Goal: Find specific page/section: Find specific page/section

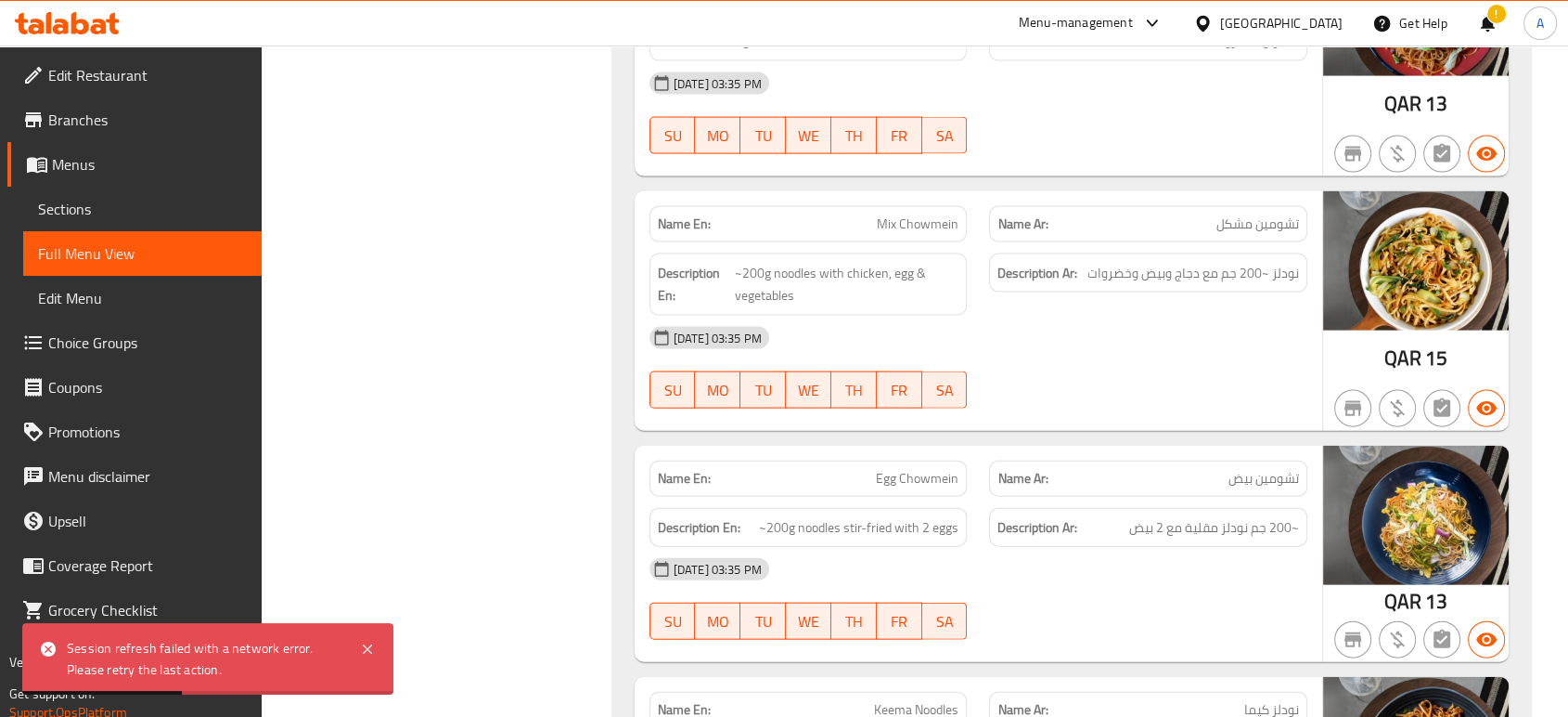
scroll to position [18137, 0]
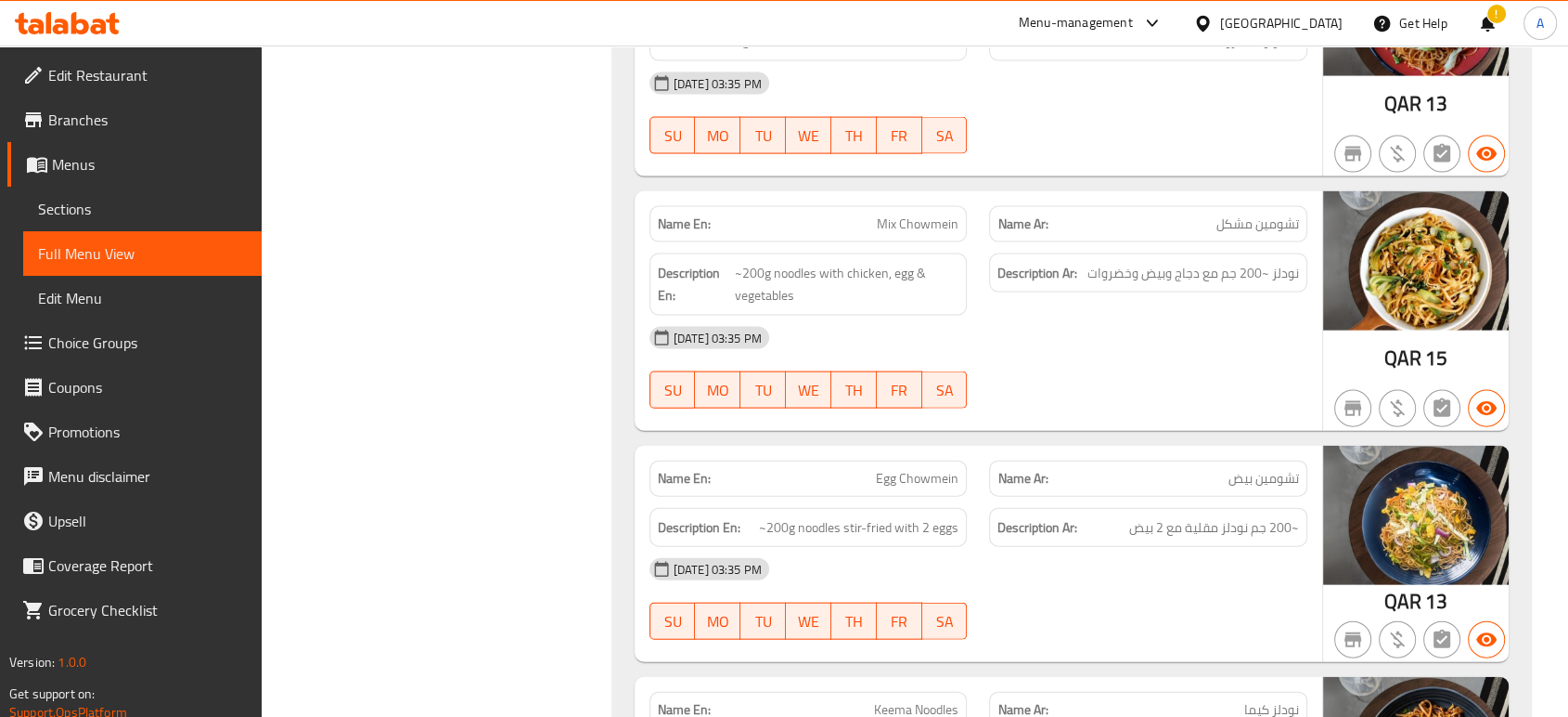
click at [1221, 27] on div at bounding box center [1207, 23] width 27 height 21
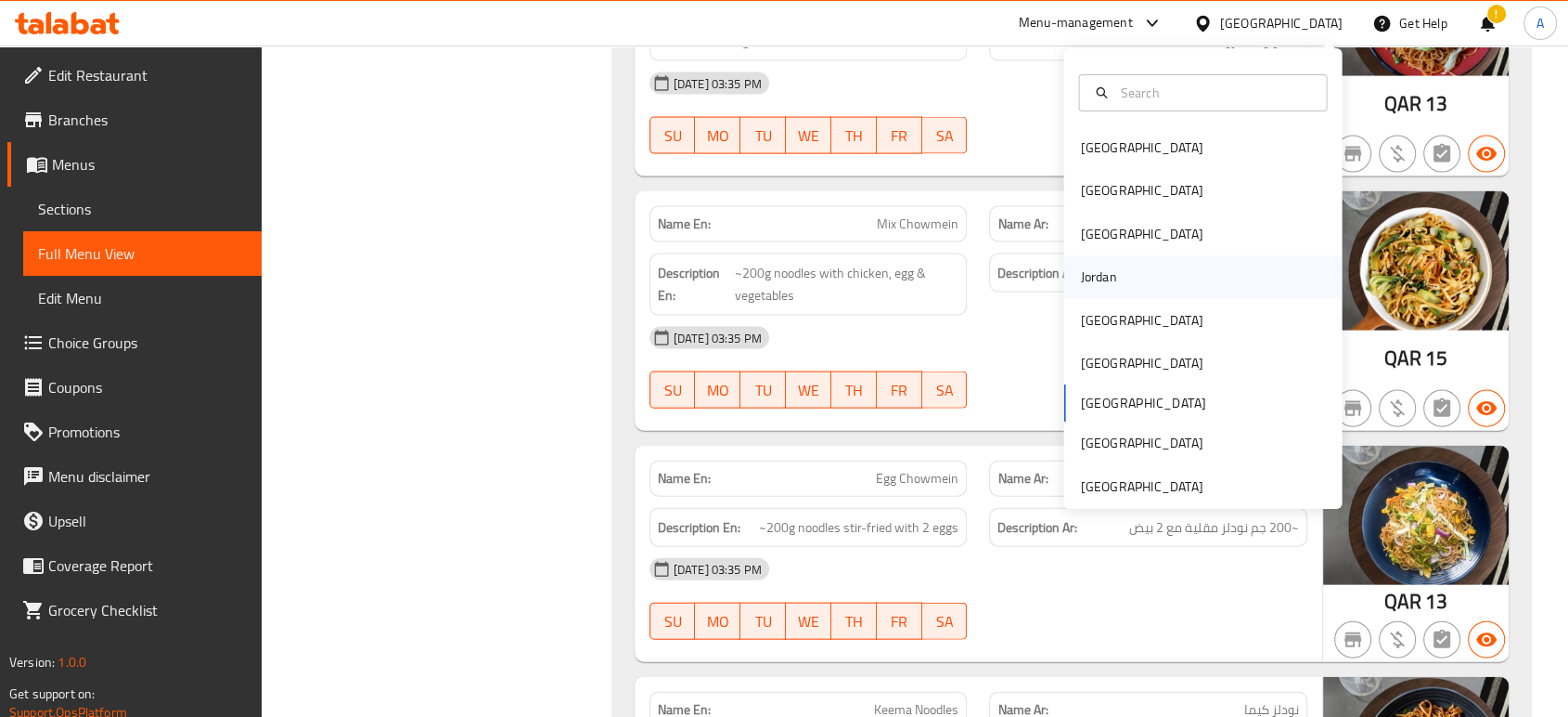
click at [1133, 266] on div "Jordan" at bounding box center [1203, 277] width 279 height 43
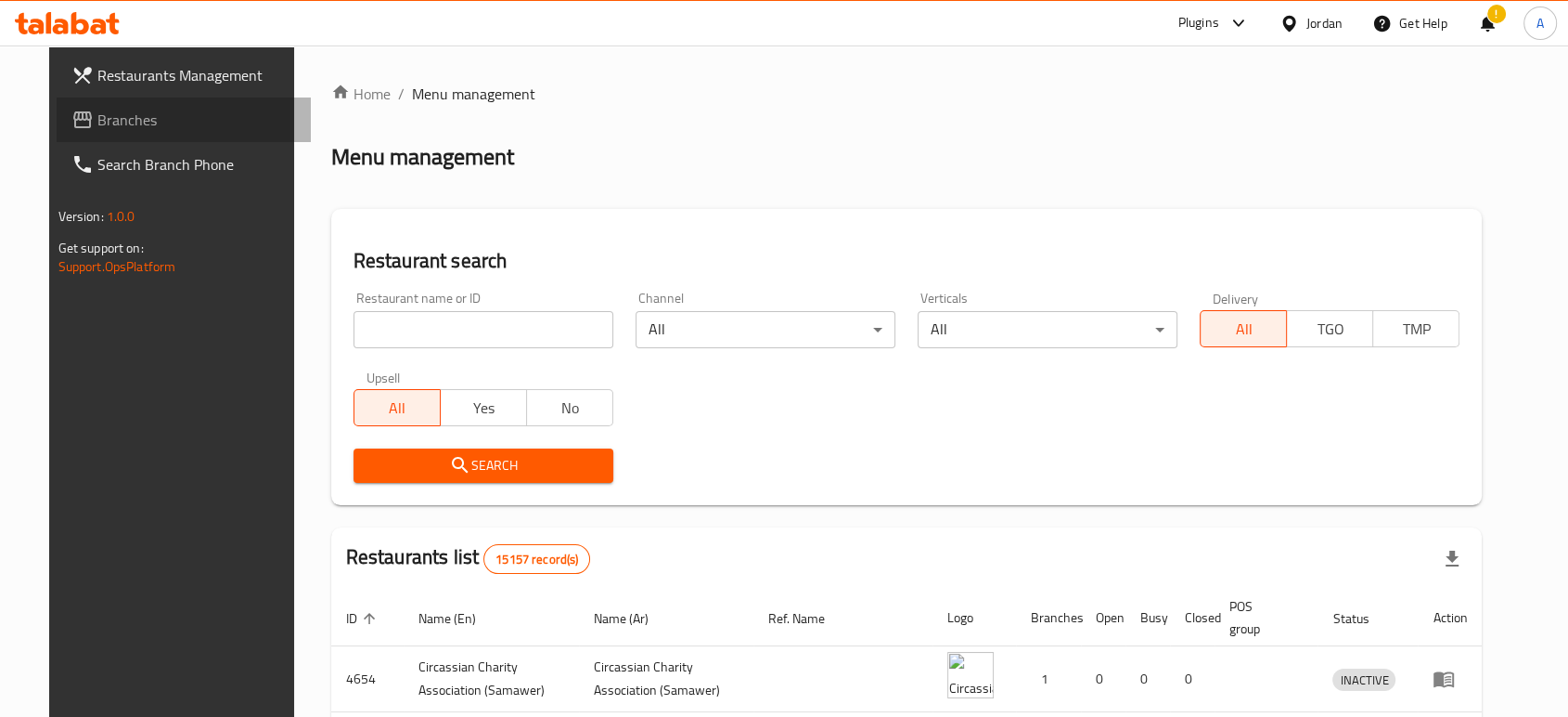
click at [202, 131] on link "Branches" at bounding box center [184, 119] width 254 height 45
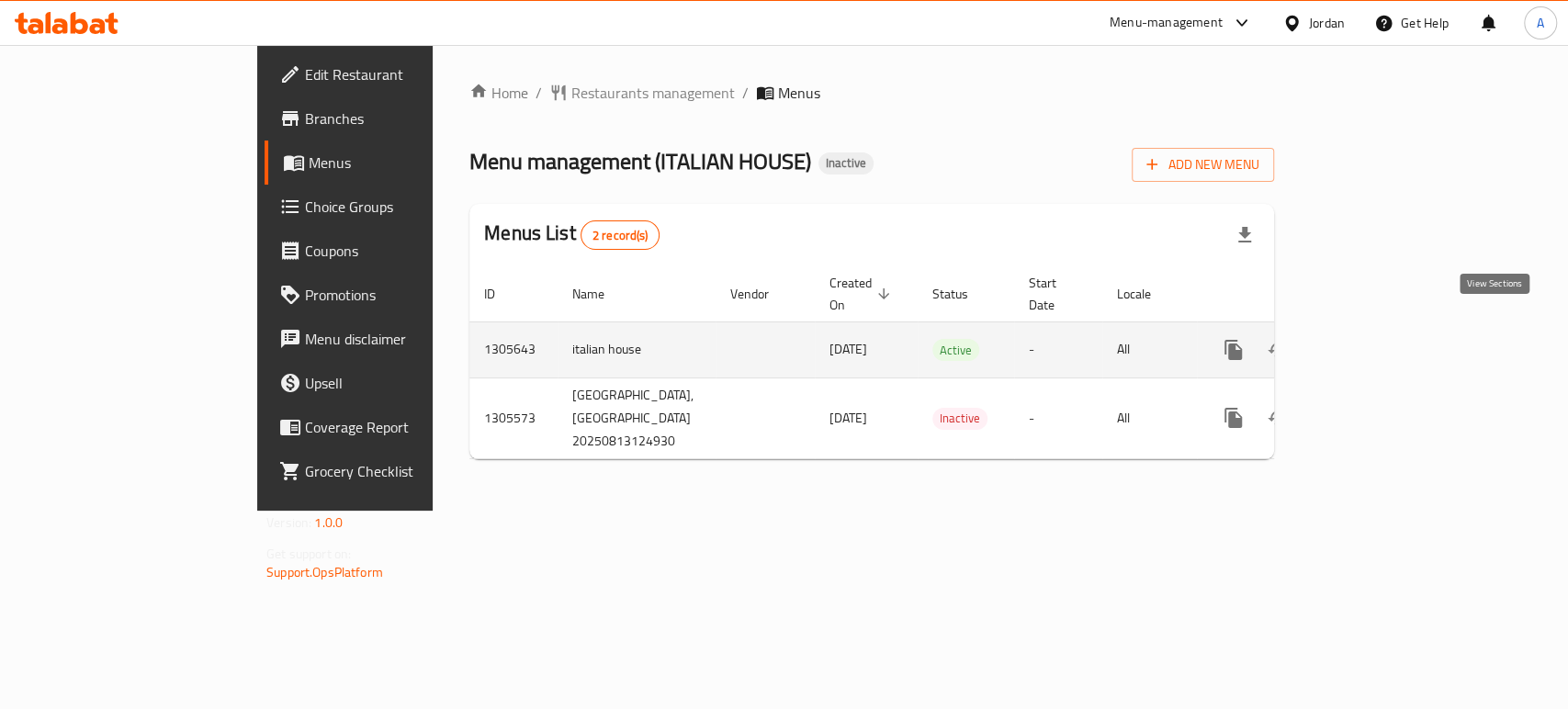
click at [1377, 339] on icon "enhanced table" at bounding box center [1366, 350] width 22 height 22
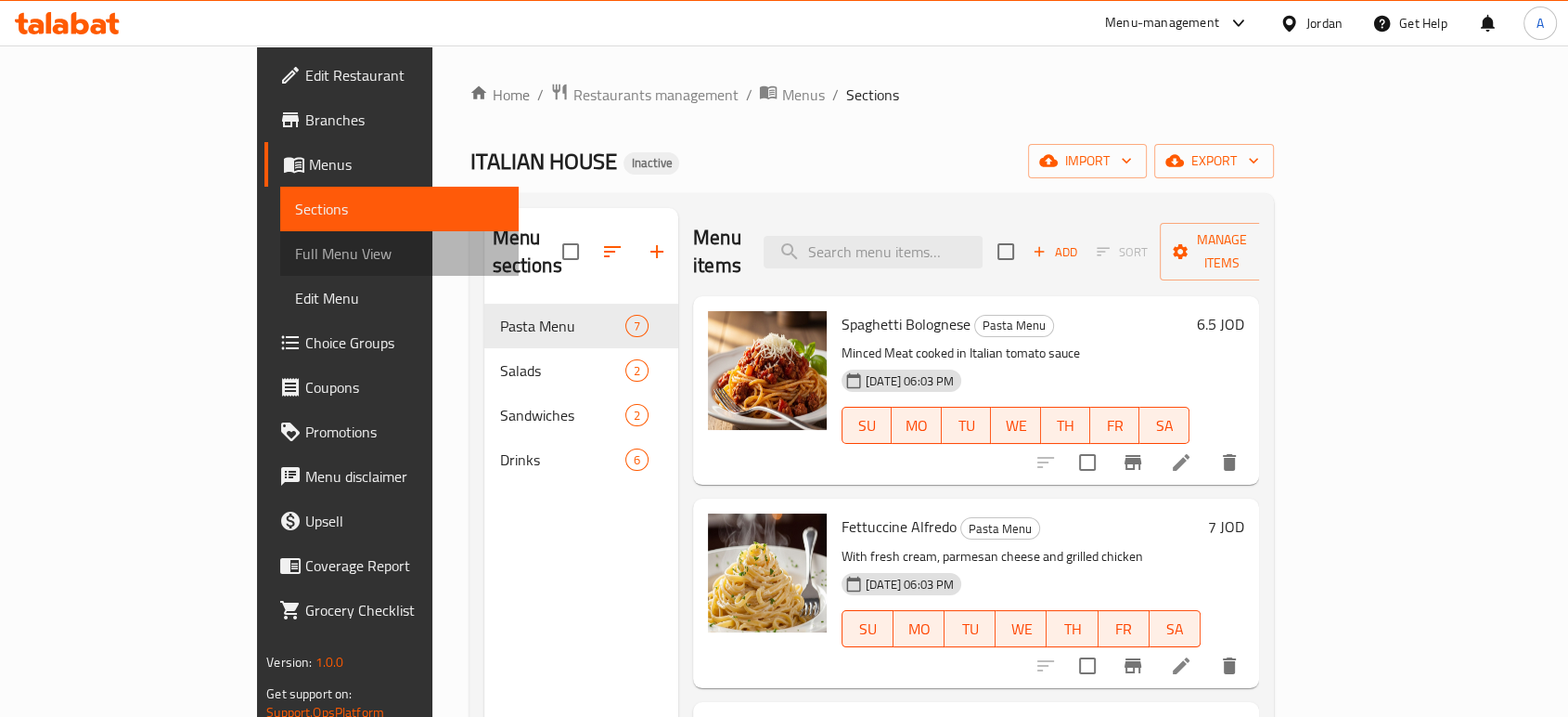
click at [295, 254] on span "Full Menu View" at bounding box center [399, 253] width 208 height 22
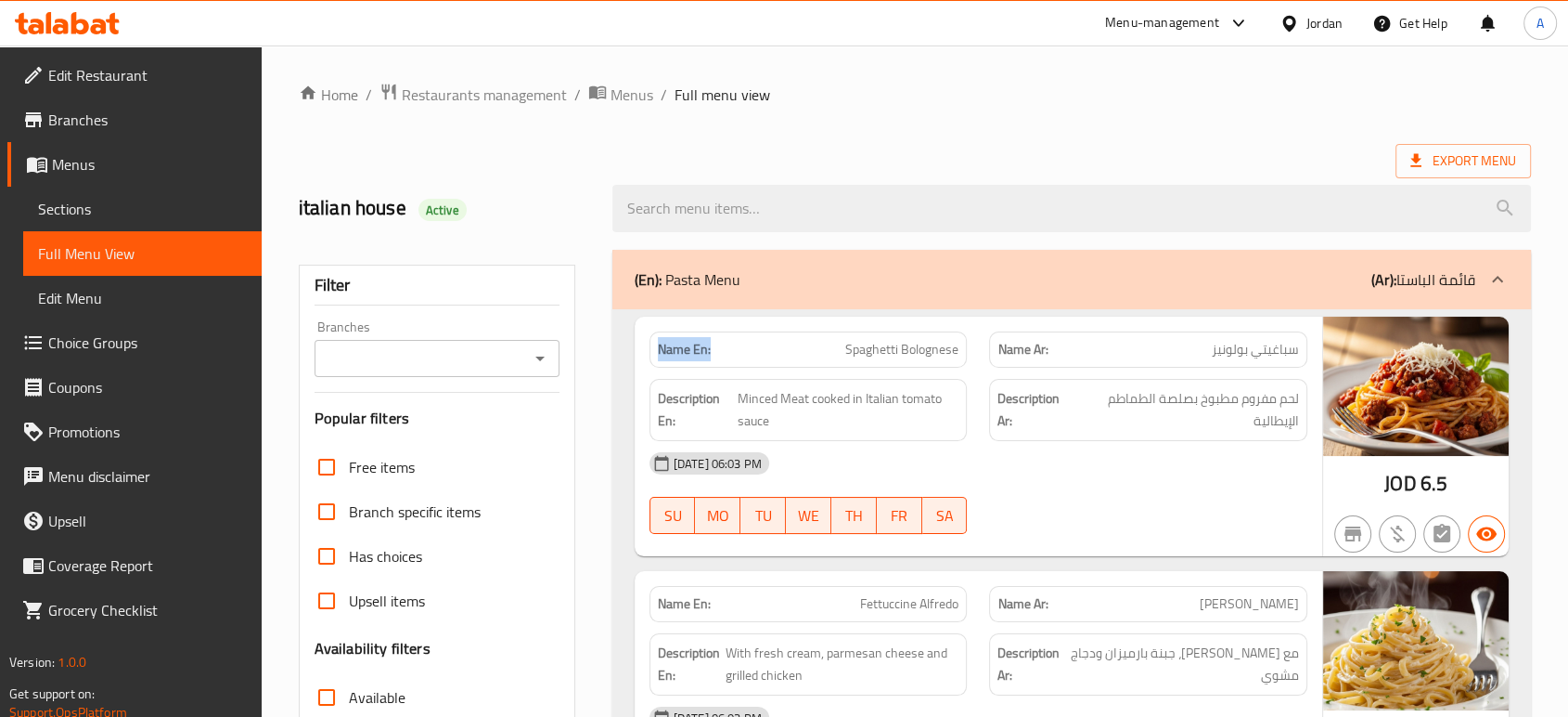
drag, startPoint x: 719, startPoint y: 349, endPoint x: 653, endPoint y: 350, distance: 66.0
click at [653, 350] on div "Name En: Spaghetti Bolognese" at bounding box center [809, 350] width 319 height 36
copy strong "Name En:"
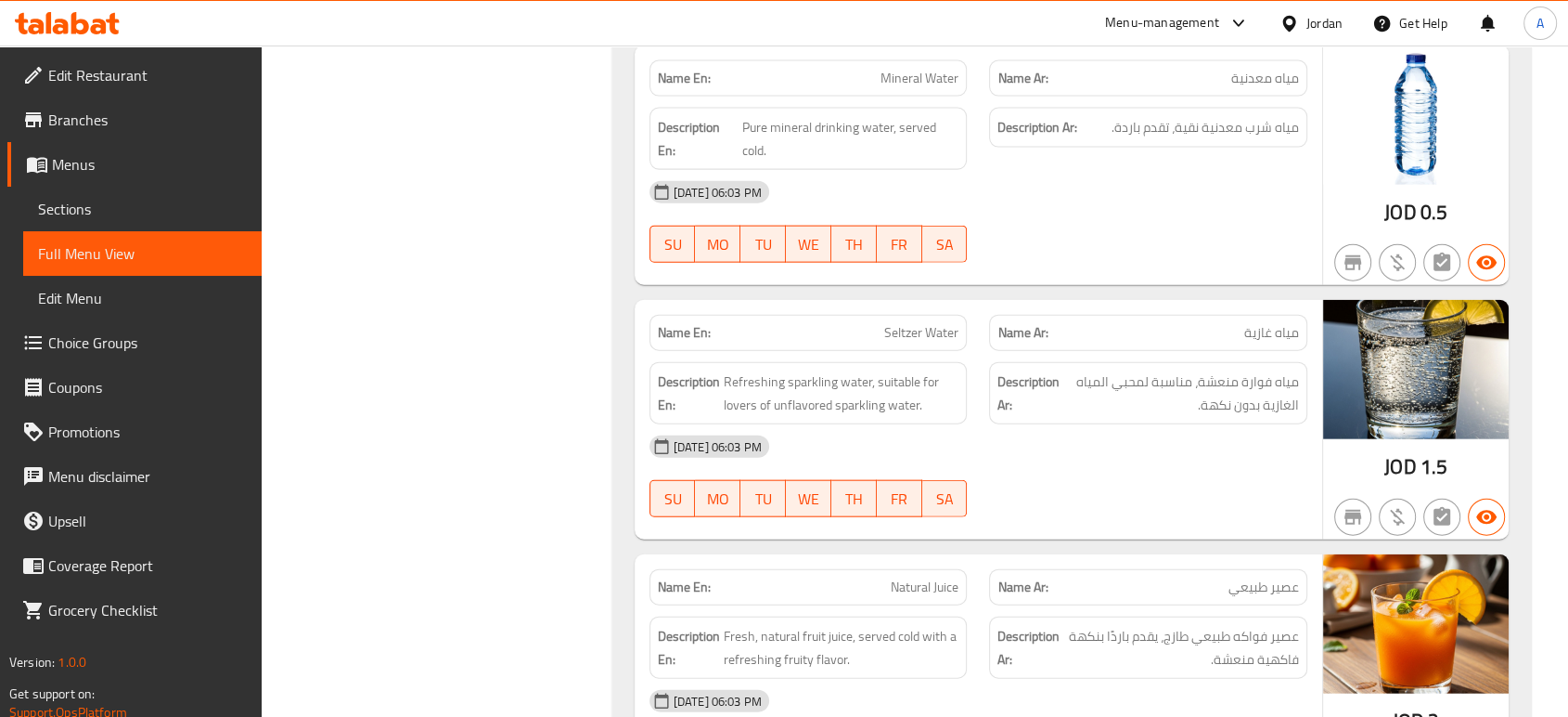
scroll to position [4387, 0]
